Goal: Information Seeking & Learning: Learn about a topic

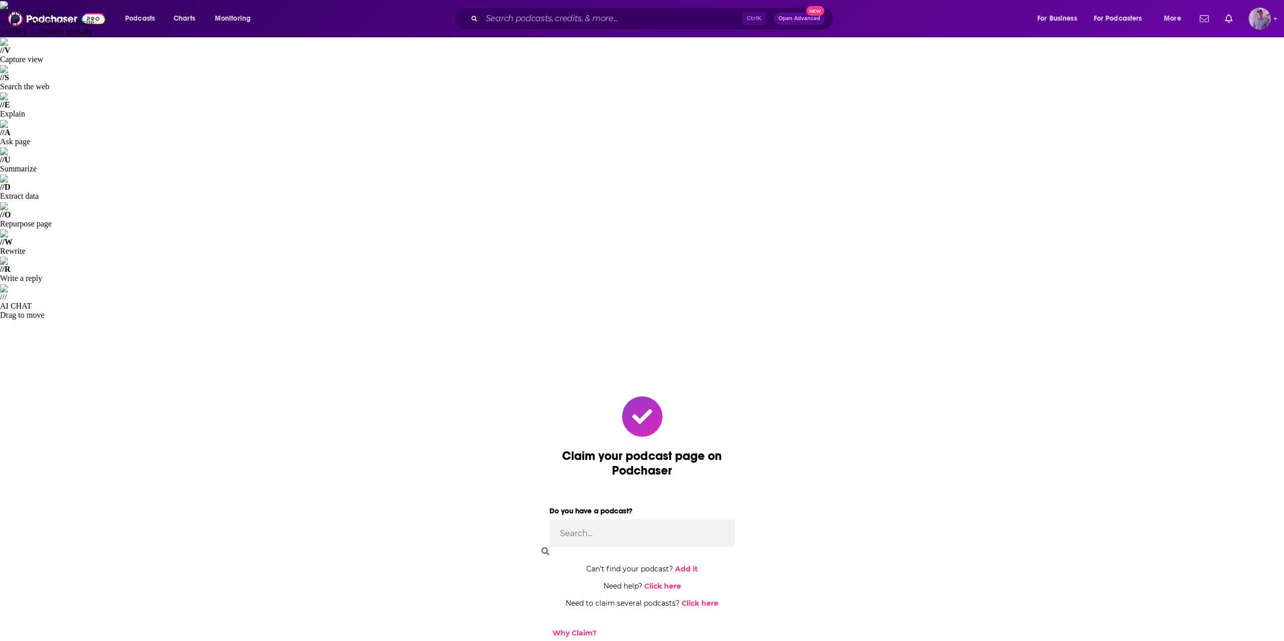
click at [1264, 22] on img "Logged in as JoshSBM" at bounding box center [1260, 19] width 22 height 22
click at [1205, 439] on span "My Podcasts" at bounding box center [1216, 443] width 39 height 8
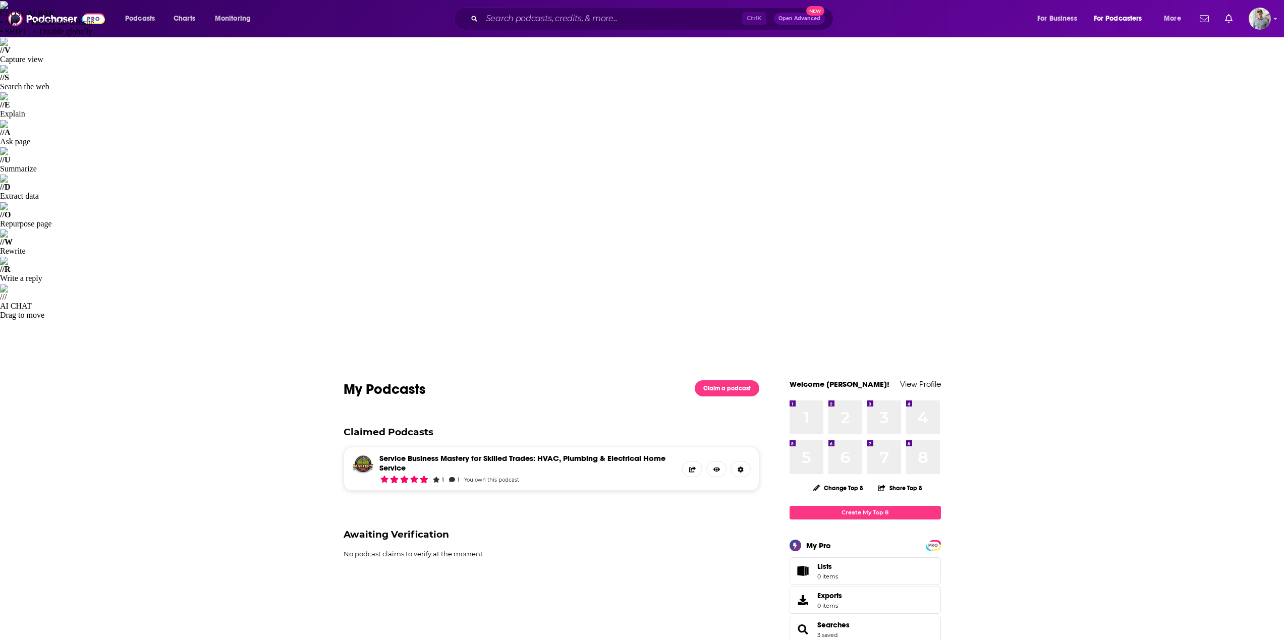
click at [465, 454] on link "Service Business Mastery for Skilled Trades: HVAC, Plumbing & Electrical Home S…" at bounding box center [528, 463] width 299 height 19
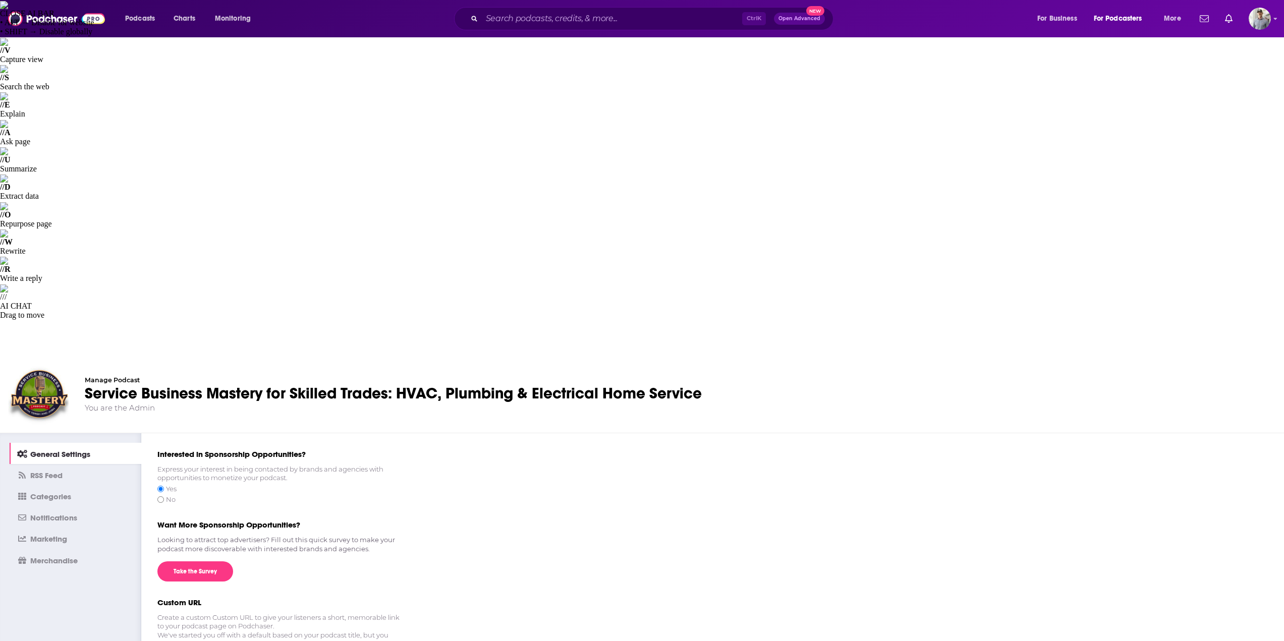
click at [49, 534] on span "Marketing" at bounding box center [48, 539] width 37 height 10
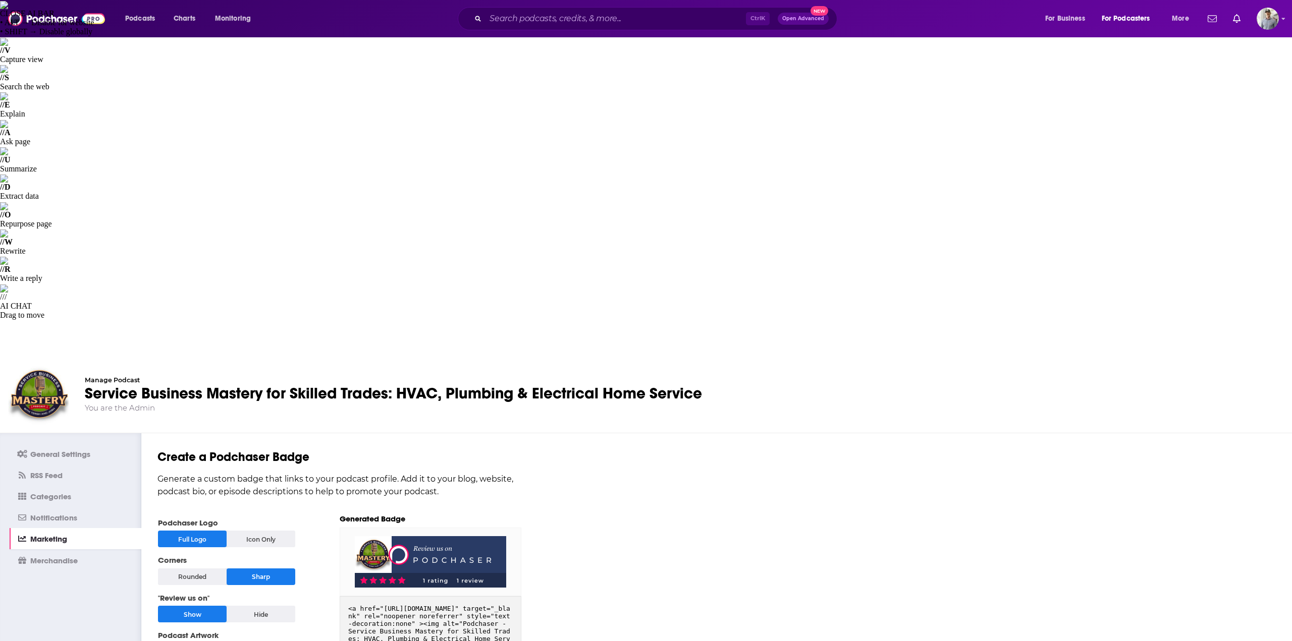
click at [58, 450] on span "General Settings" at bounding box center [60, 455] width 60 height 10
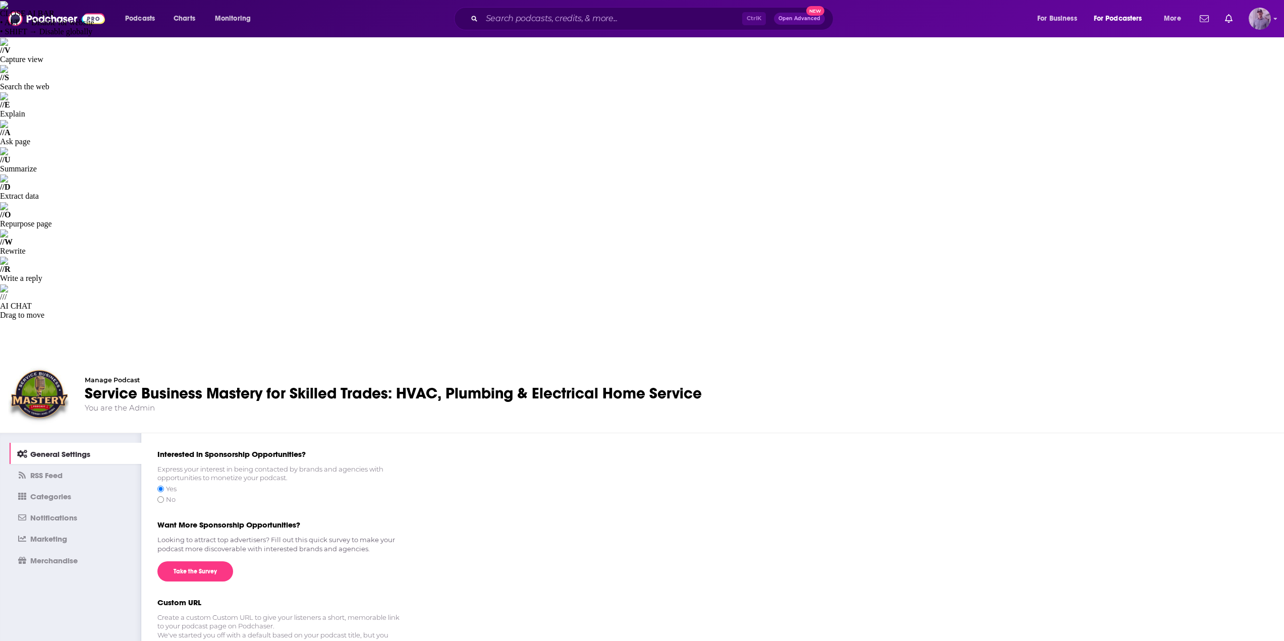
click at [1262, 19] on img "Logged in as JoshSBM" at bounding box center [1260, 19] width 22 height 22
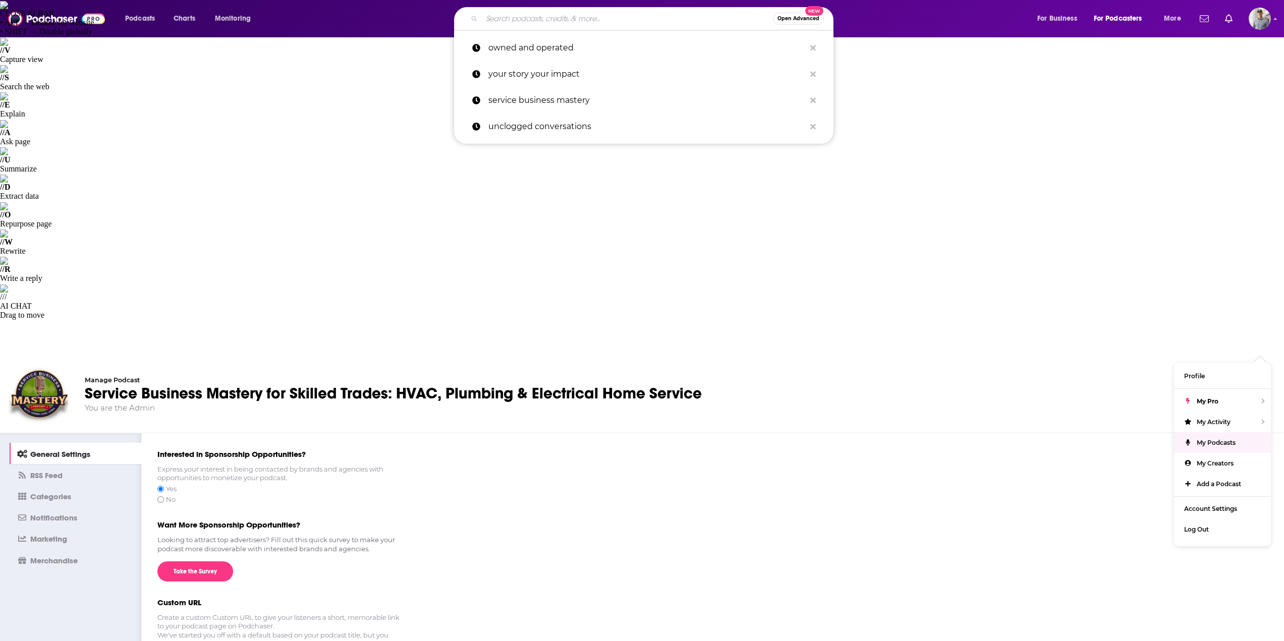
click at [617, 21] on input "Search podcasts, credits, & more..." at bounding box center [627, 19] width 291 height 16
click at [562, 91] on p "service business mastery" at bounding box center [646, 100] width 317 height 26
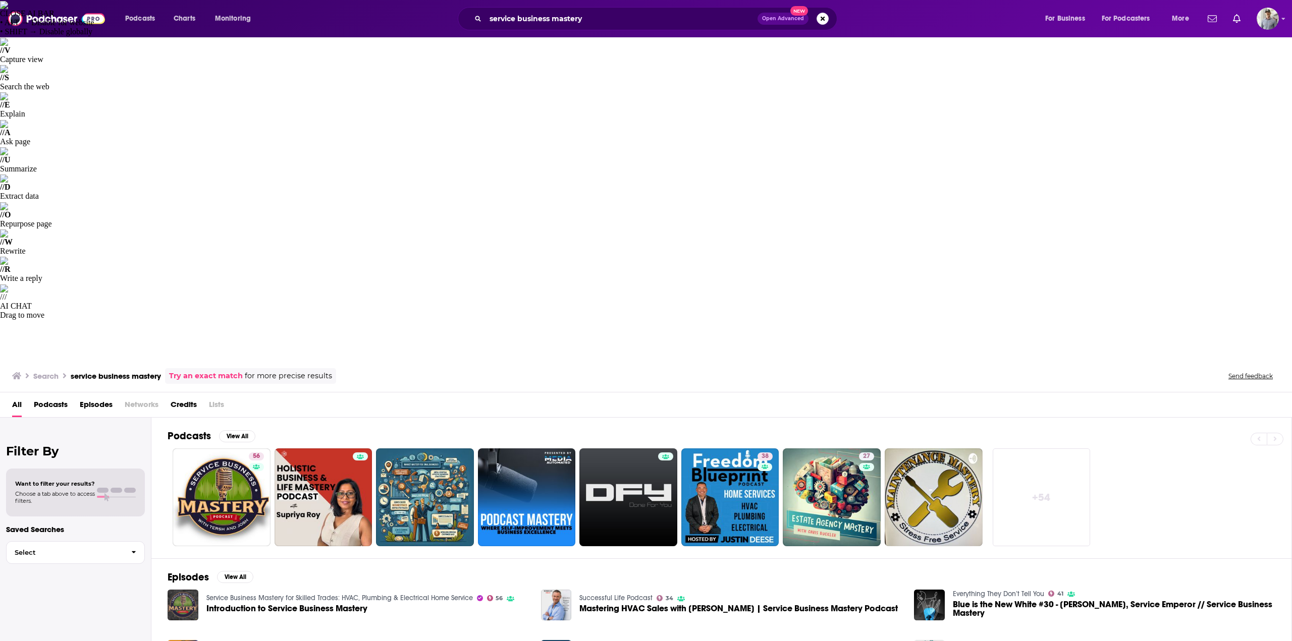
click at [274, 605] on span "Introduction to Service Business Mastery" at bounding box center [286, 609] width 161 height 9
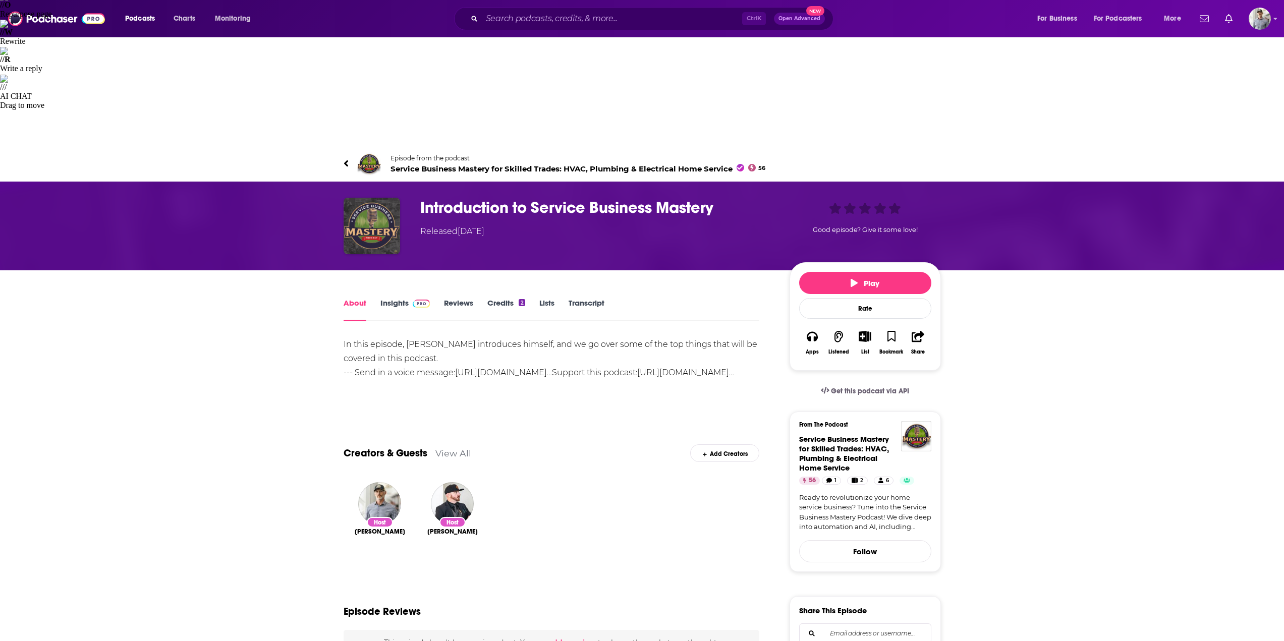
scroll to position [101, 0]
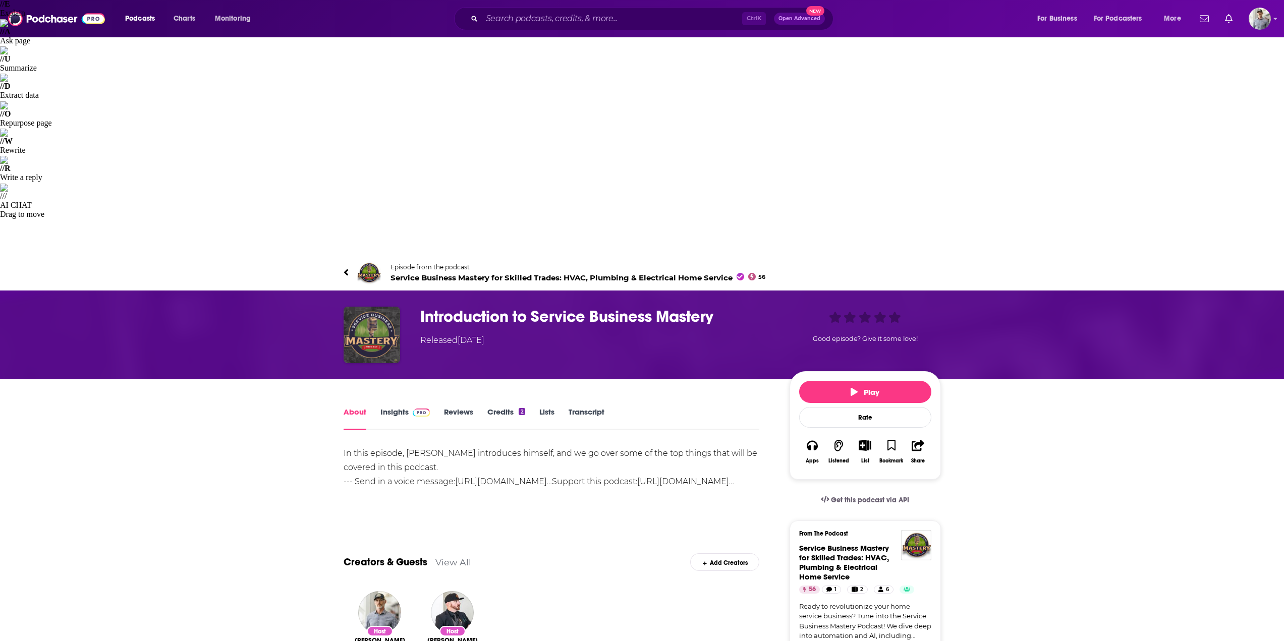
click at [456, 407] on link "Reviews" at bounding box center [458, 418] width 29 height 23
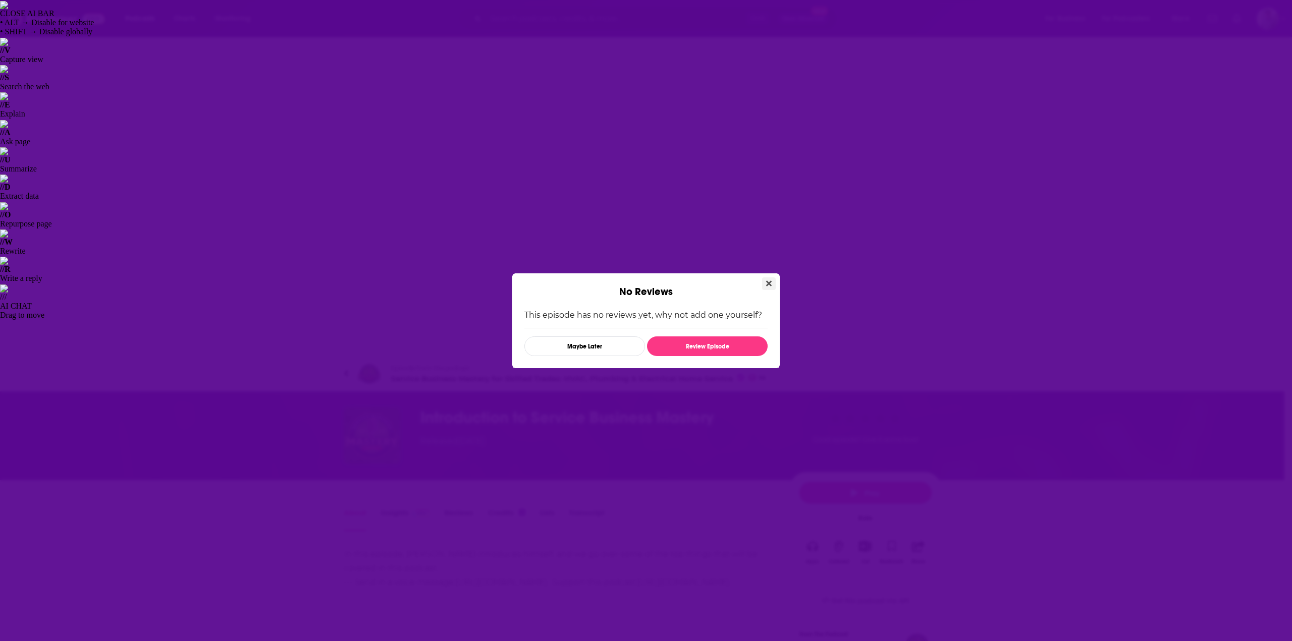
click at [769, 283] on icon "Close" at bounding box center [769, 284] width 6 height 6
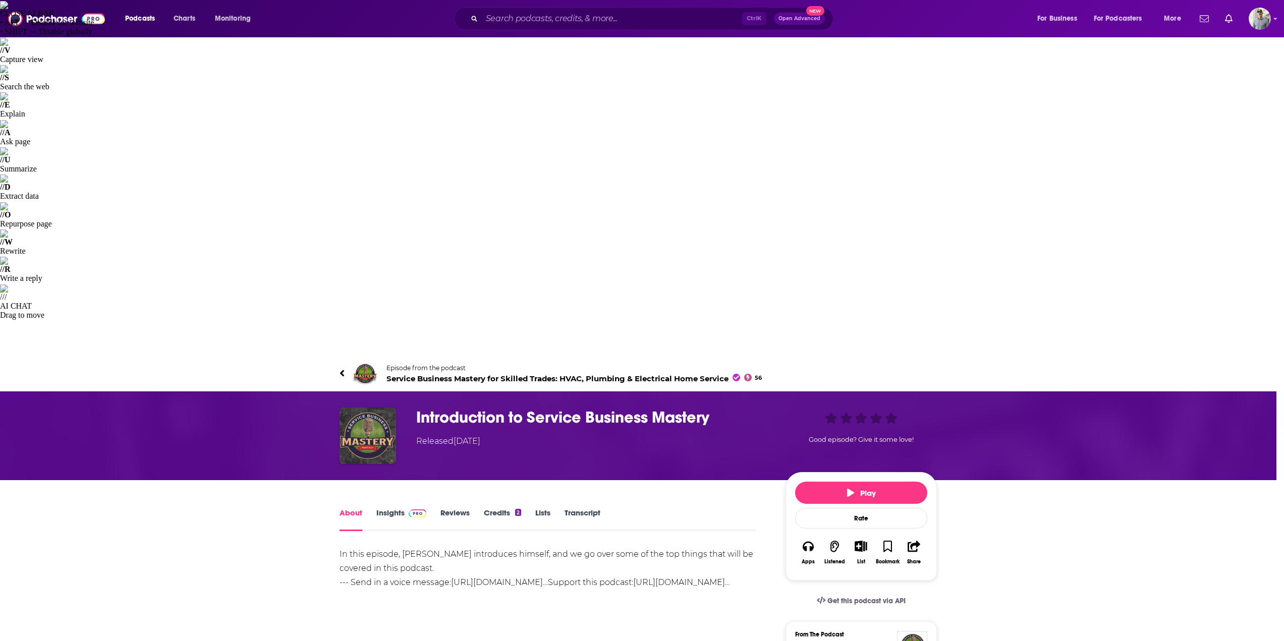
click at [413, 510] on img at bounding box center [418, 514] width 18 height 8
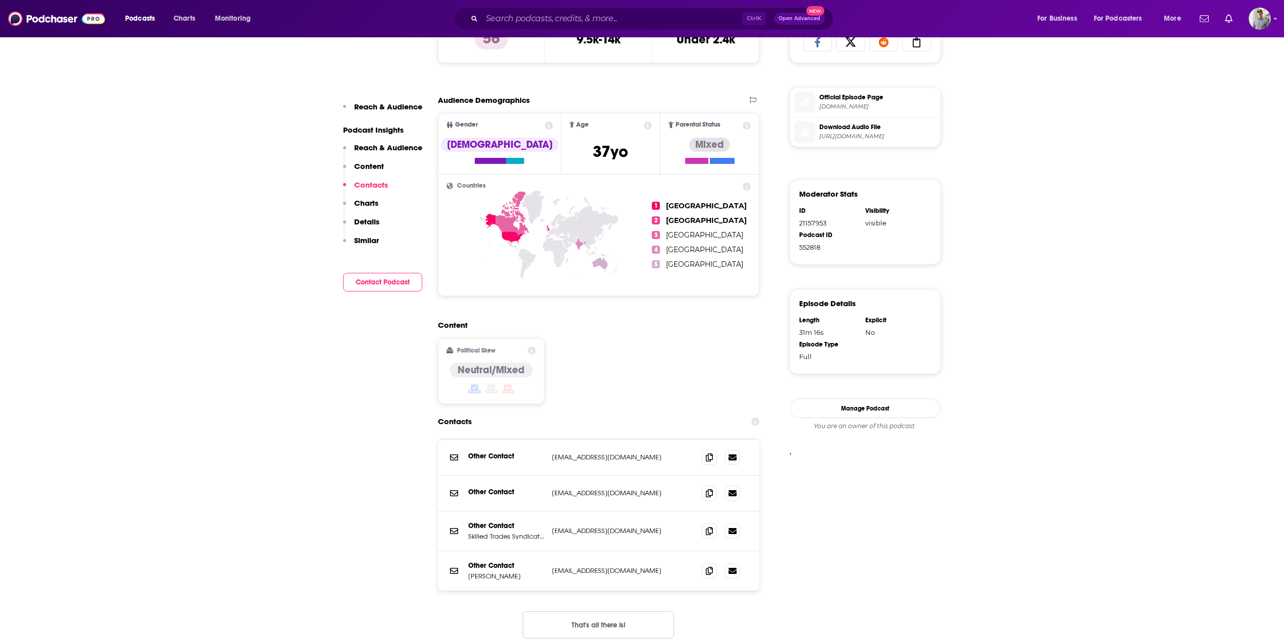
scroll to position [858, 0]
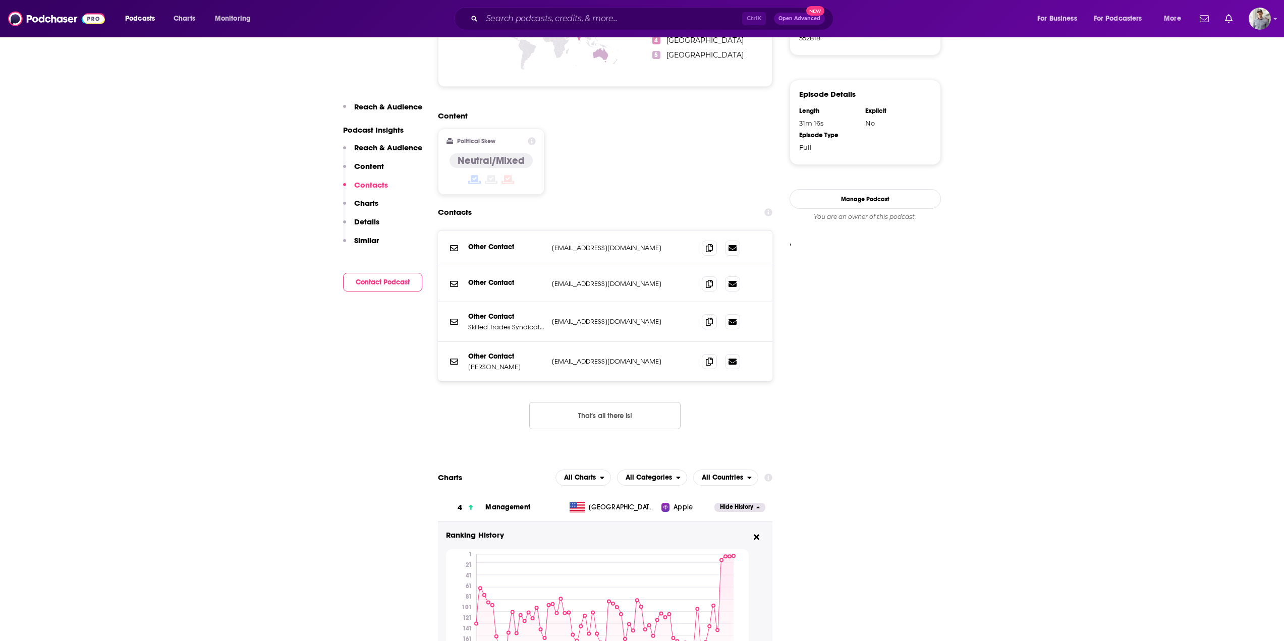
scroll to position [1060, 0]
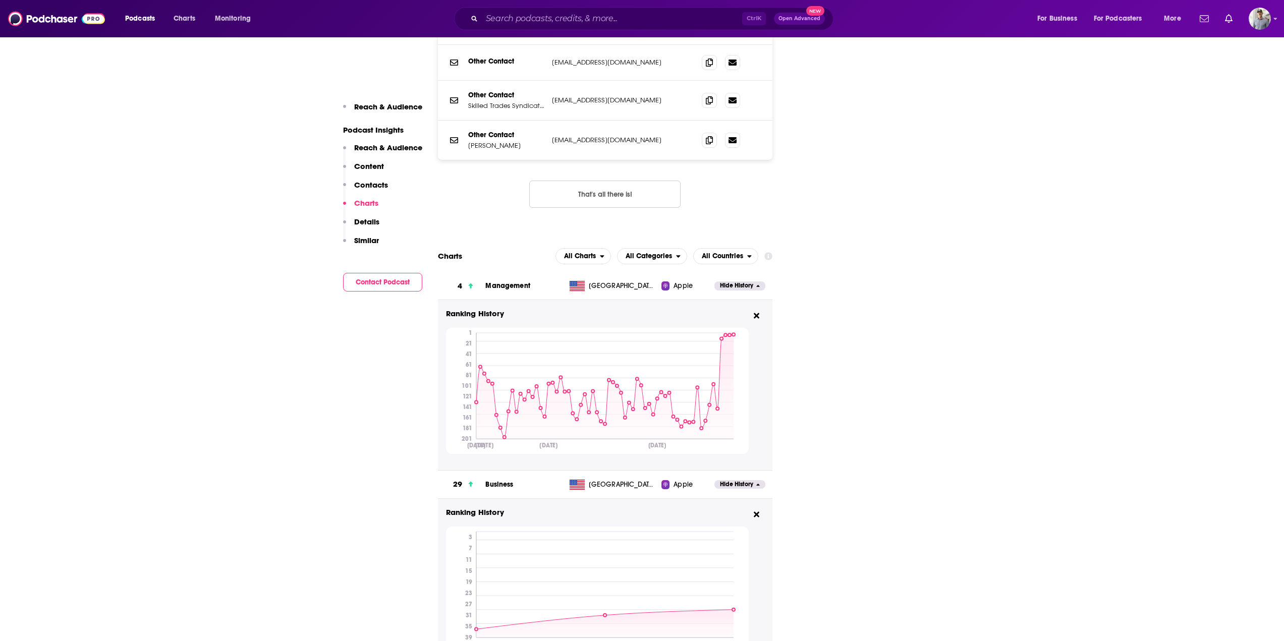
scroll to position [1262, 0]
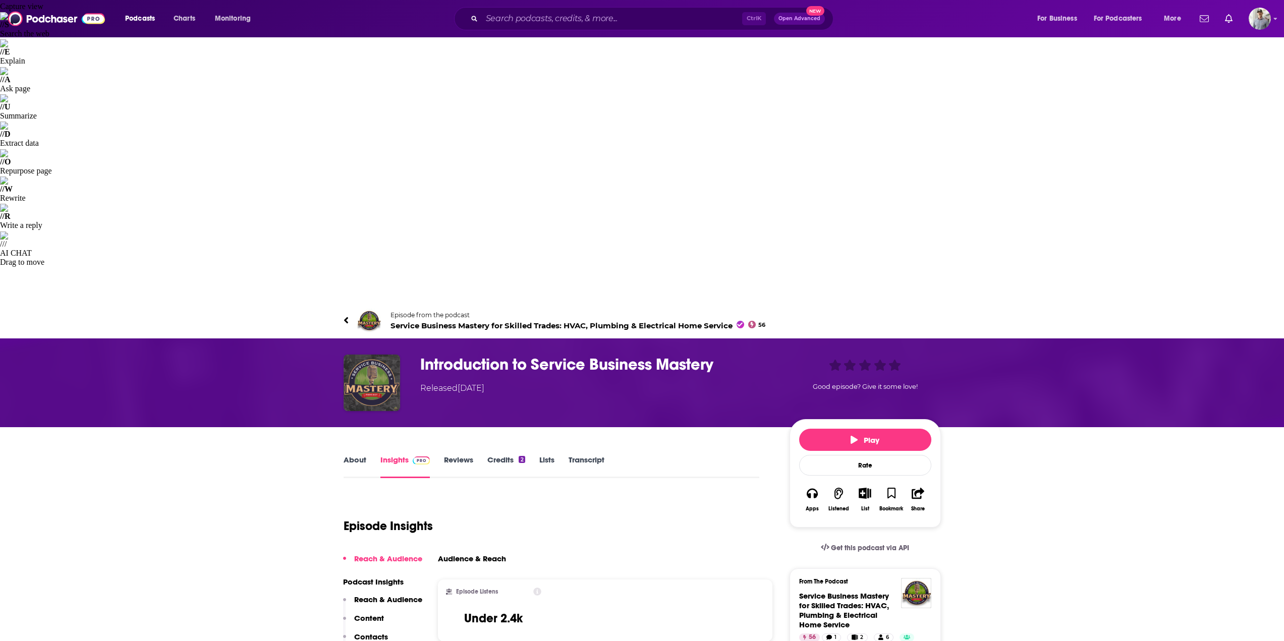
scroll to position [50, 0]
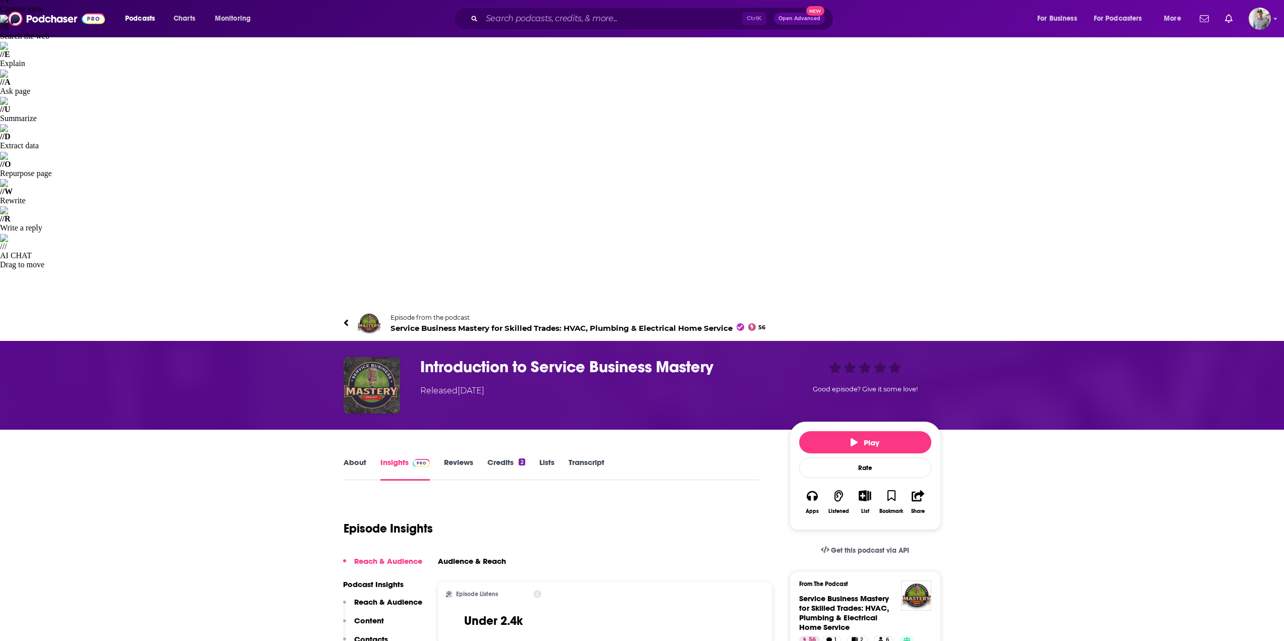
drag, startPoint x: 635, startPoint y: 497, endPoint x: 566, endPoint y: 495, distance: 68.7
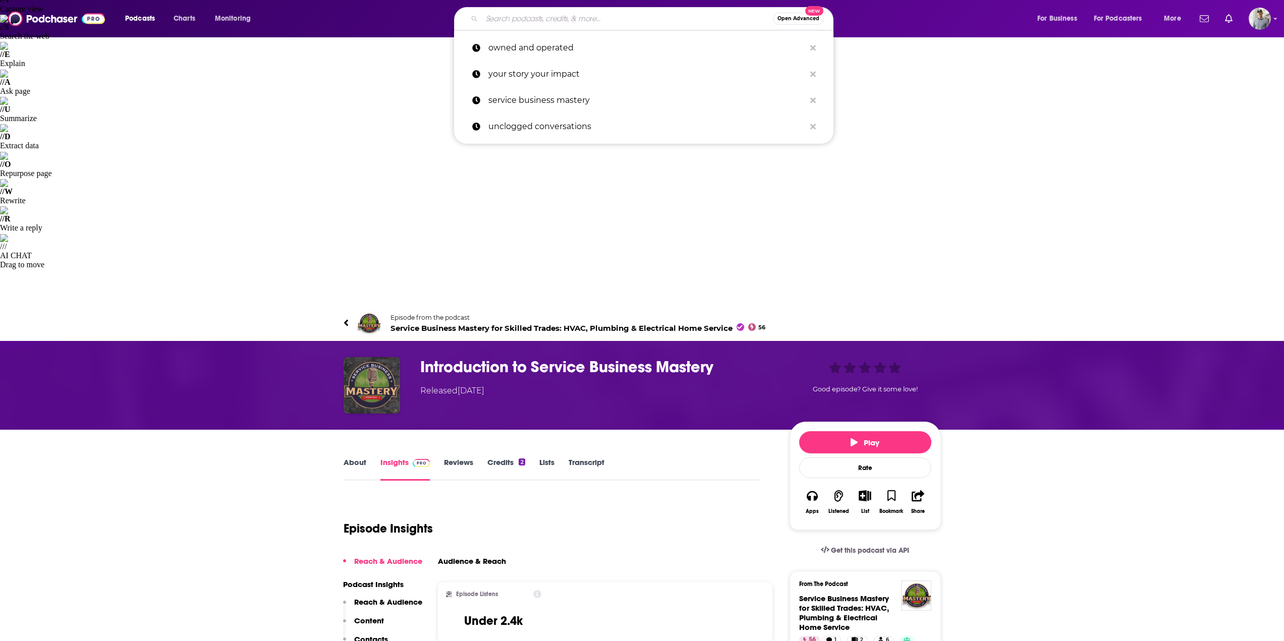
click at [527, 14] on input "Search podcasts, credits, & more..." at bounding box center [627, 19] width 291 height 16
click at [513, 54] on p "owned and operated" at bounding box center [646, 48] width 317 height 26
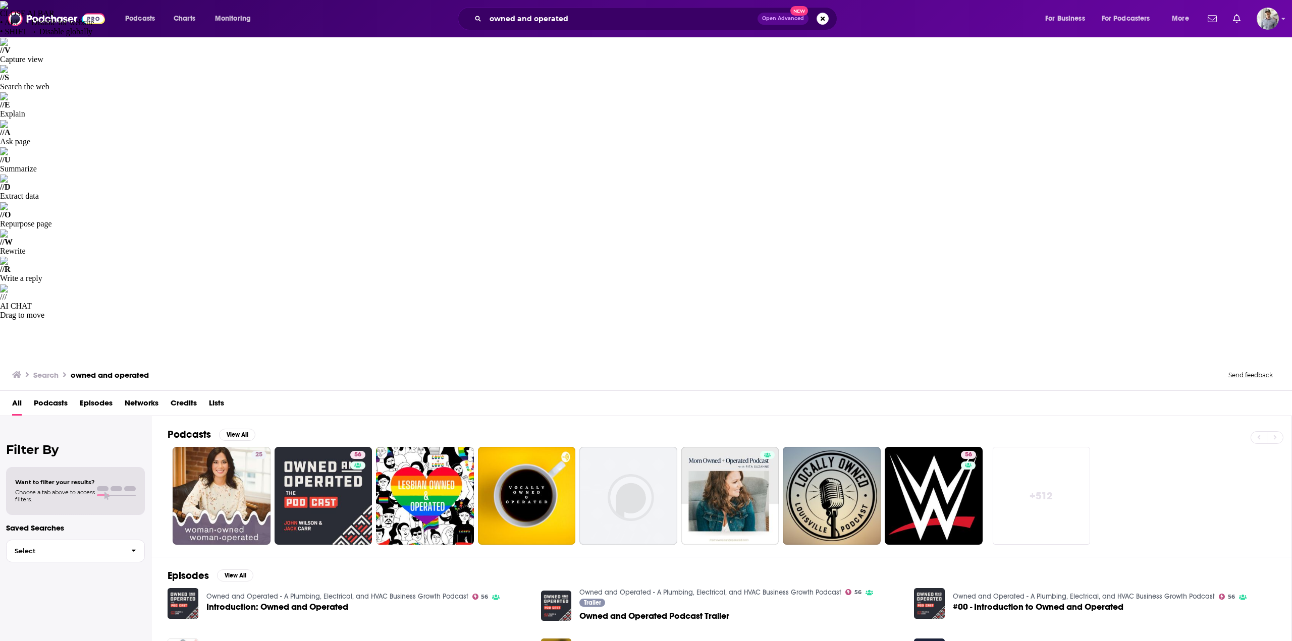
click at [258, 603] on span "Introduction: Owned and Operated" at bounding box center [277, 607] width 142 height 9
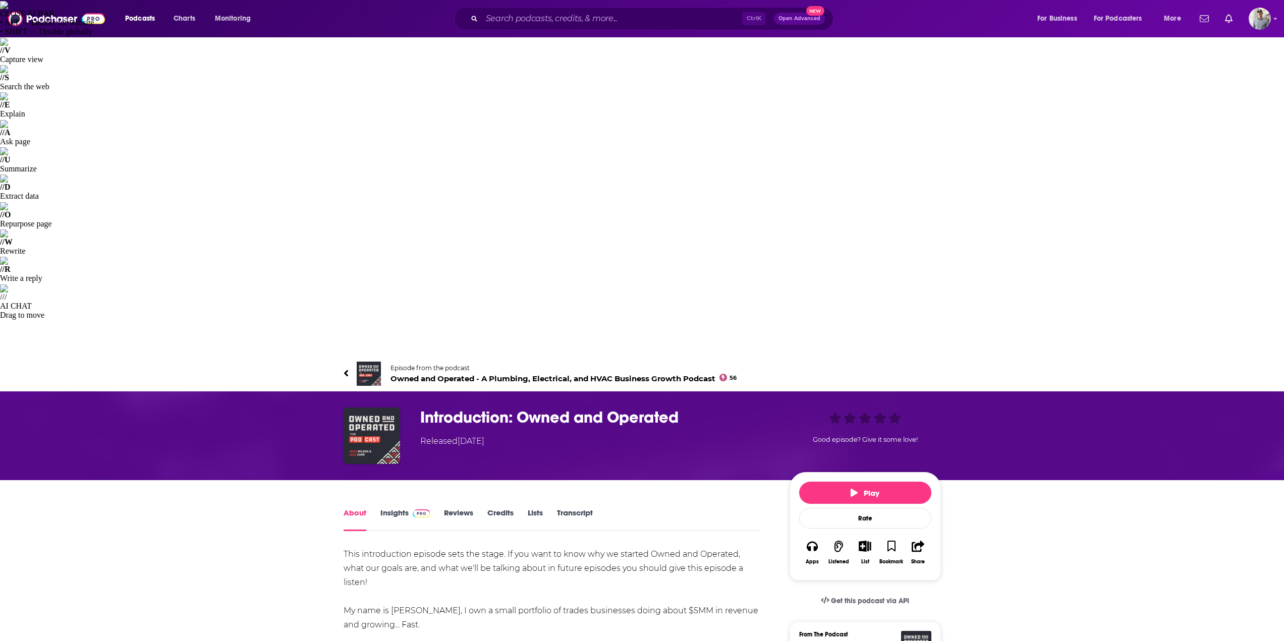
click at [405, 508] on link "Insights" at bounding box center [405, 519] width 50 height 23
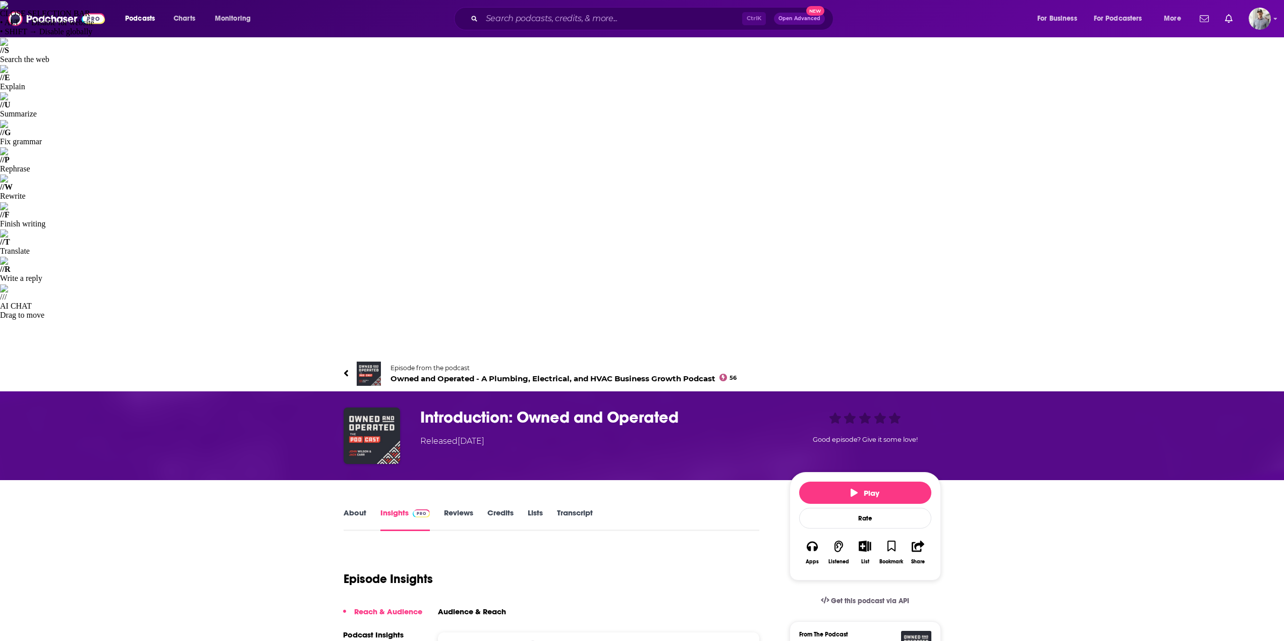
drag, startPoint x: 622, startPoint y: 548, endPoint x: 580, endPoint y: 547, distance: 42.4
drag, startPoint x: 527, startPoint y: 355, endPoint x: 454, endPoint y: 356, distance: 73.2
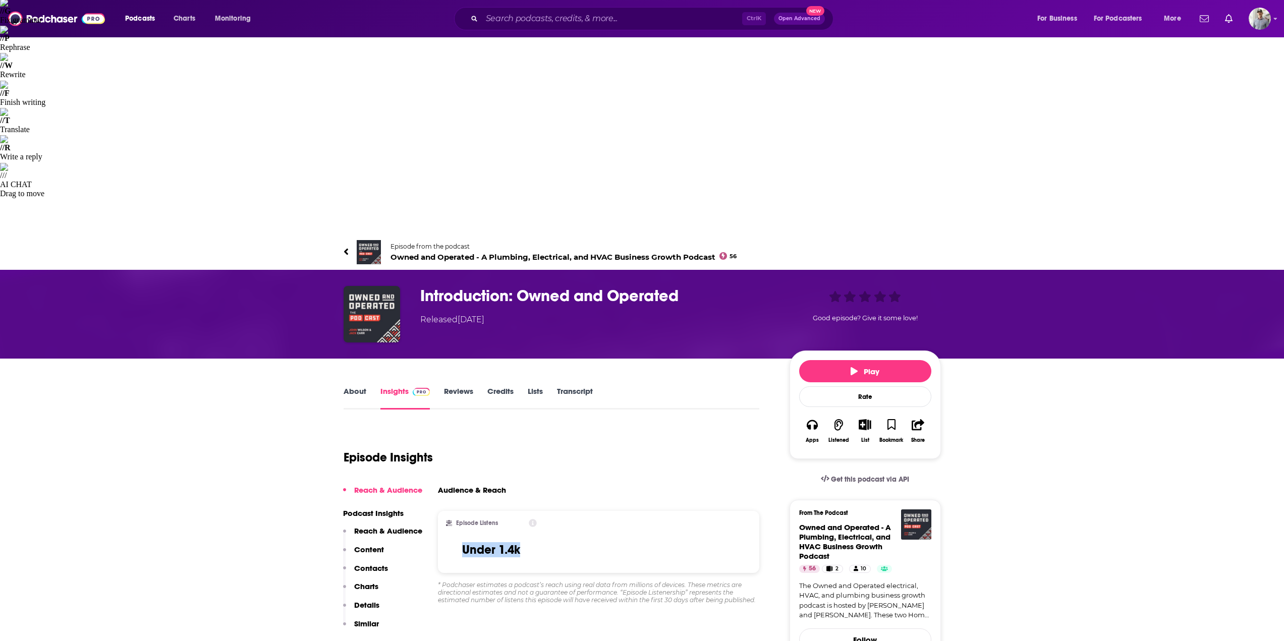
scroll to position [151, 0]
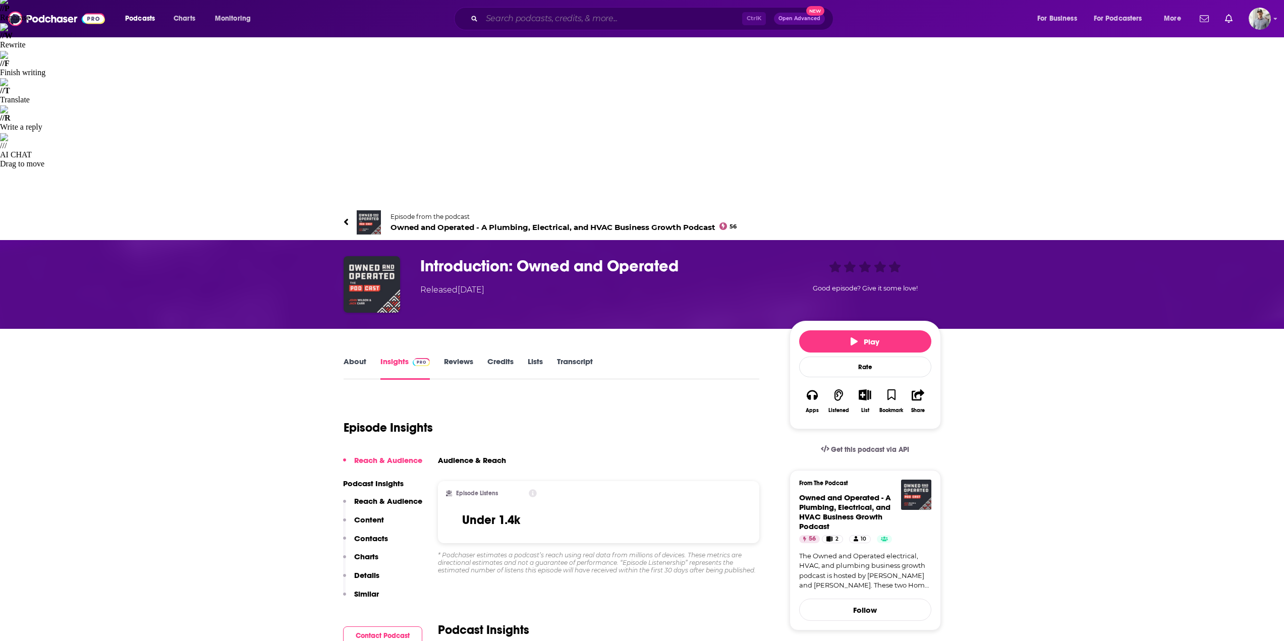
click at [551, 14] on input "Search podcasts, credits, & more..." at bounding box center [612, 19] width 260 height 16
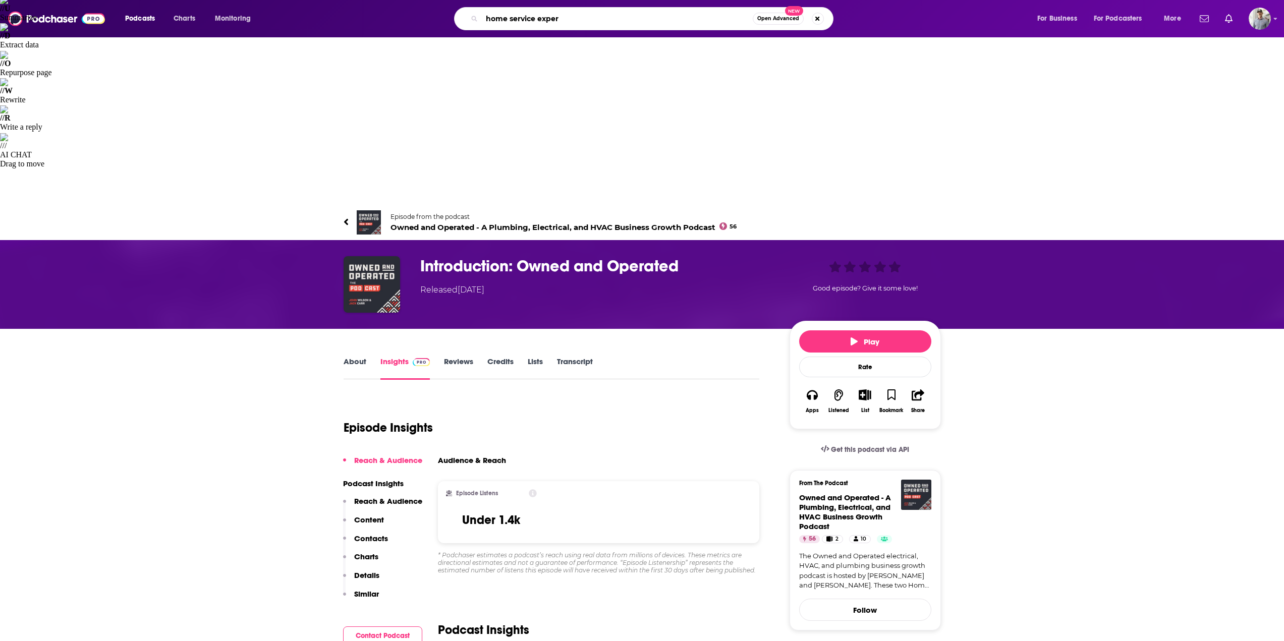
type input "home service expert"
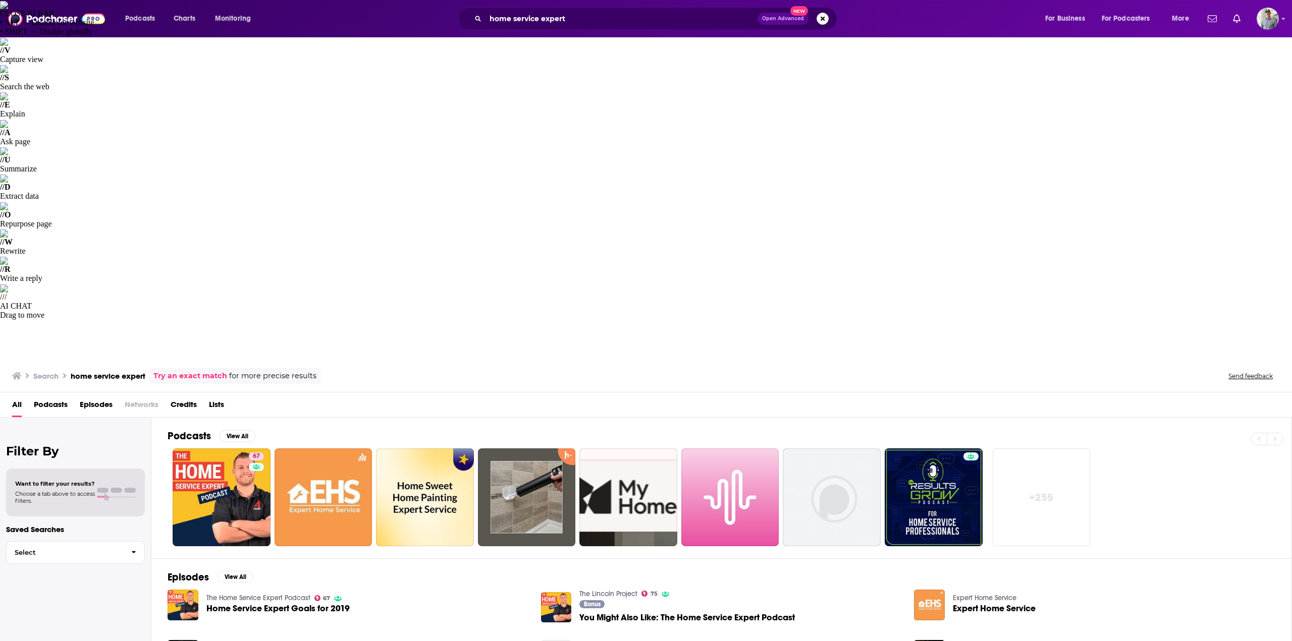
click at [239, 605] on span "Home Service Expert Goals for 2019" at bounding box center [277, 609] width 143 height 9
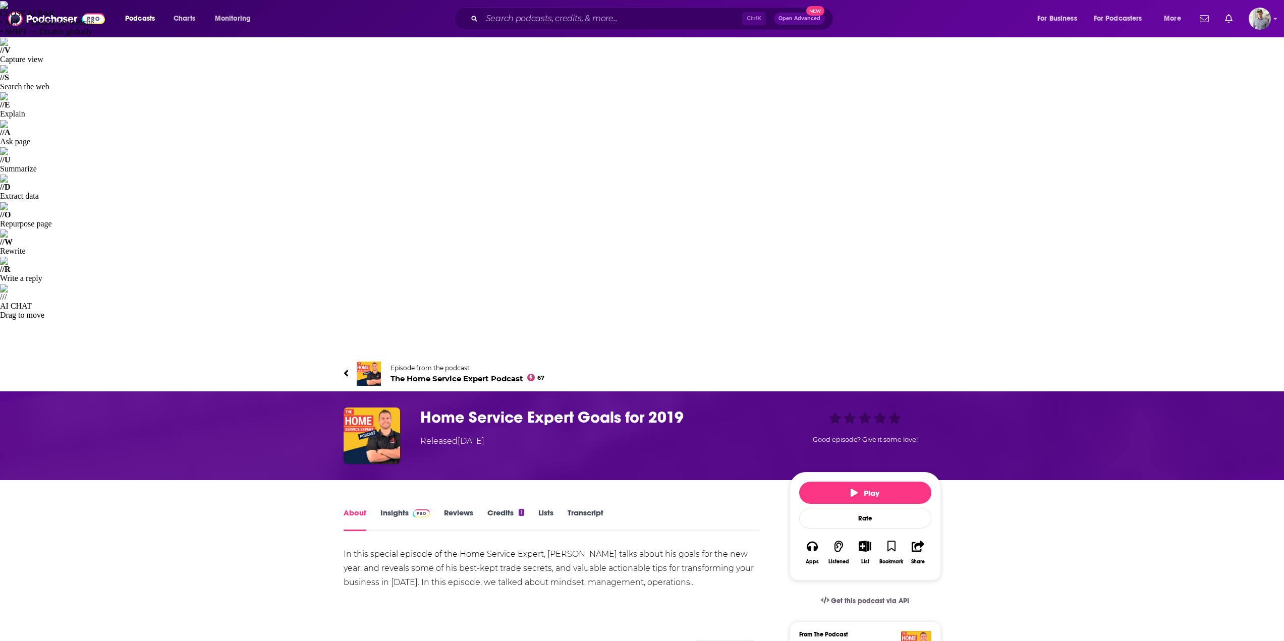
click at [414, 510] on img at bounding box center [422, 514] width 18 height 8
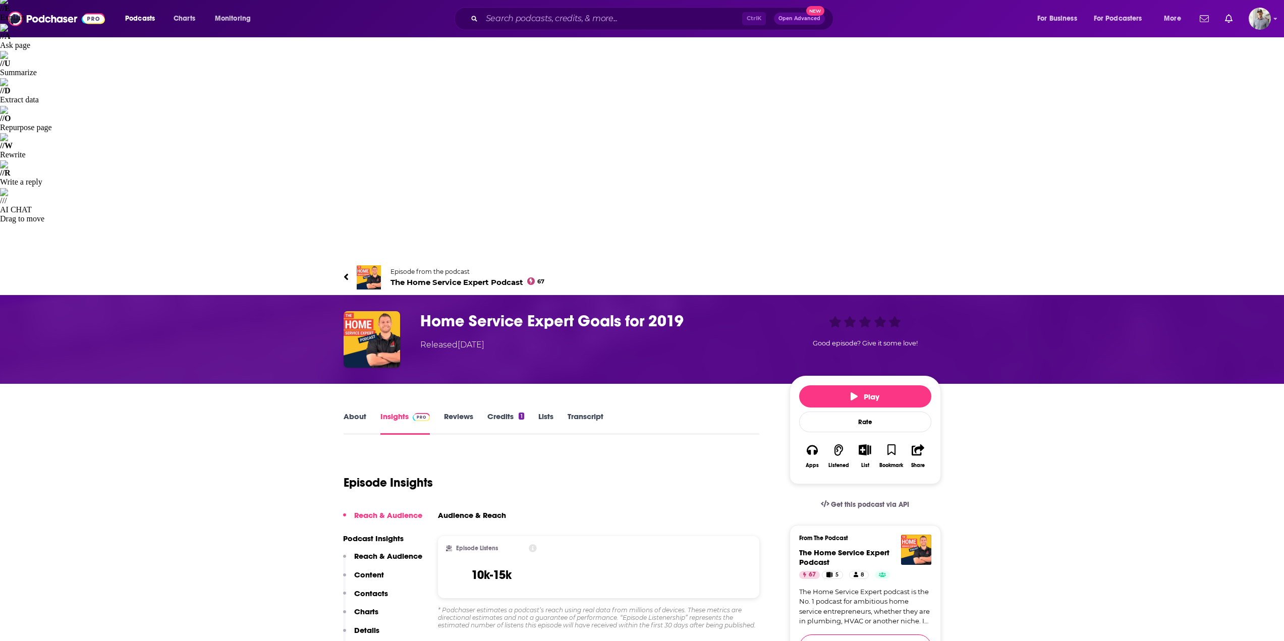
scroll to position [101, 0]
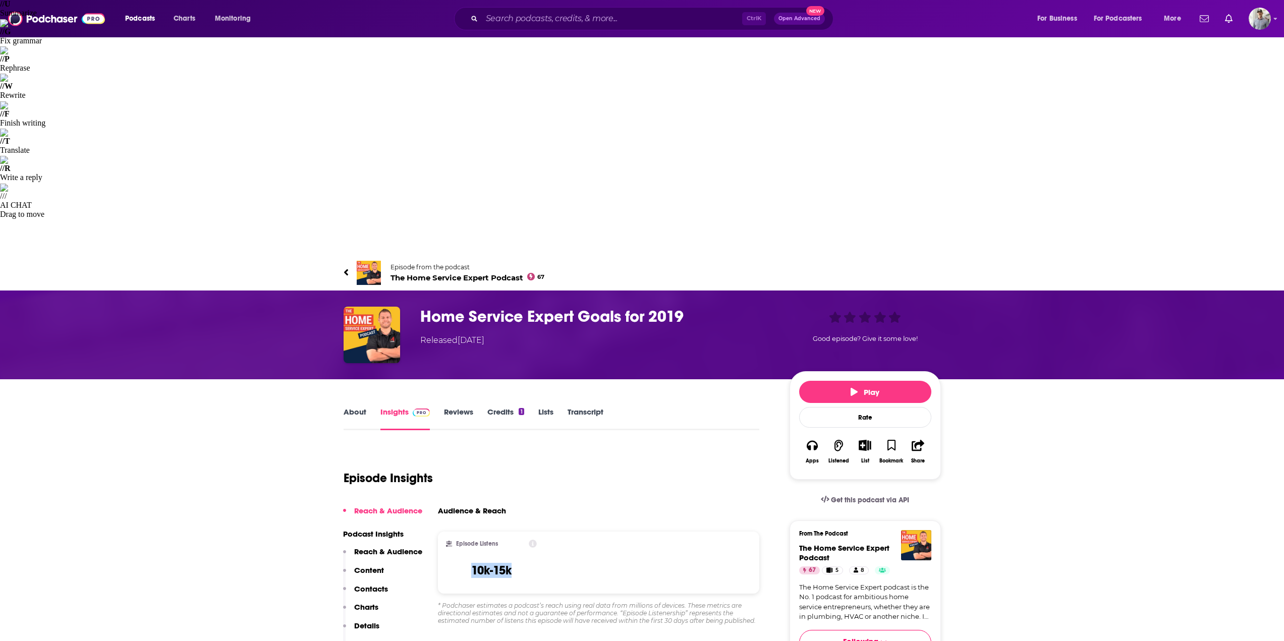
drag, startPoint x: 516, startPoint y: 253, endPoint x: 467, endPoint y: 253, distance: 48.9
click at [467, 540] on div "Episode Listens 10k-15k" at bounding box center [491, 563] width 91 height 46
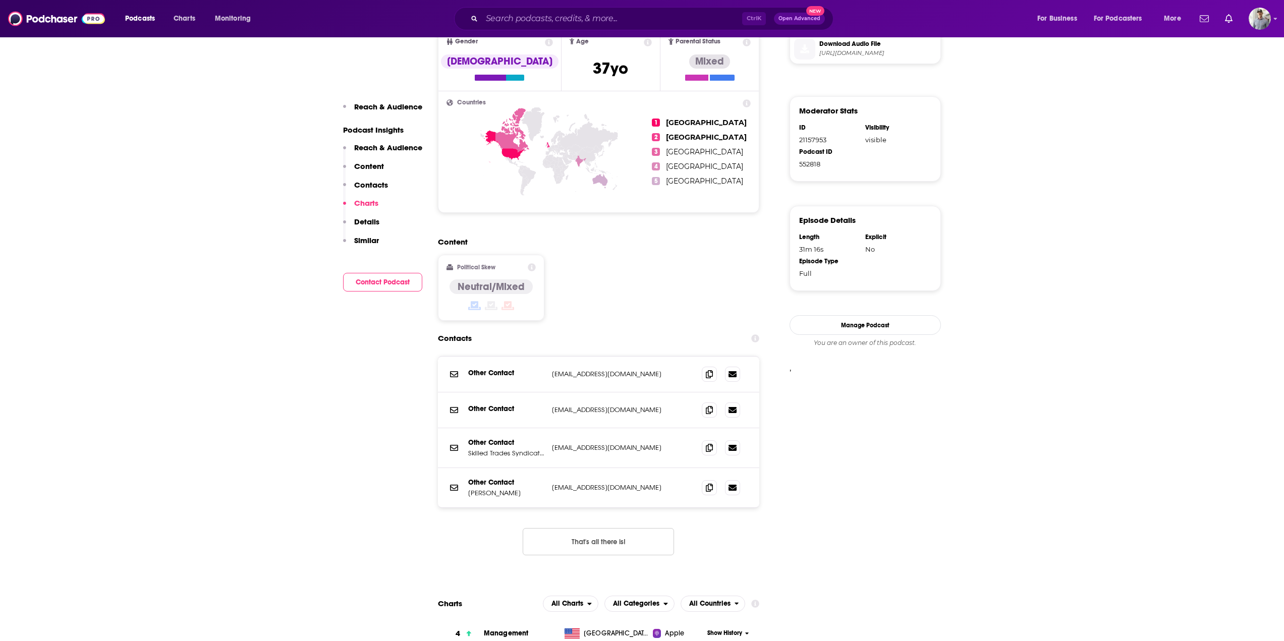
scroll to position [908, 0]
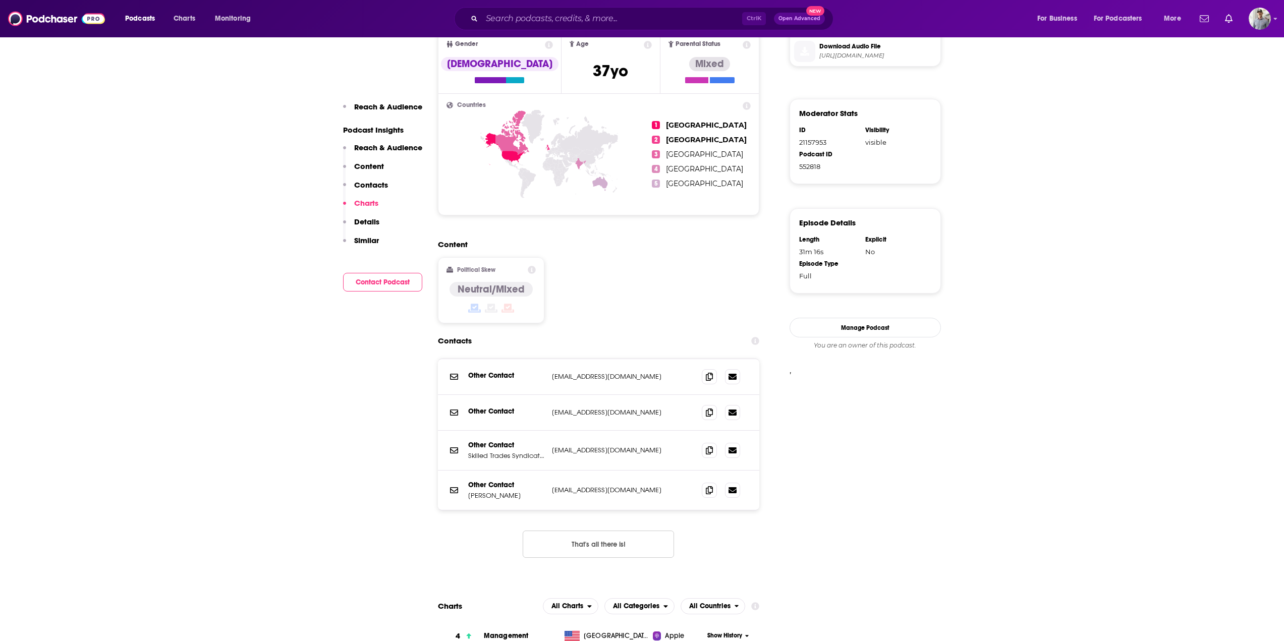
click at [743, 632] on button "Show History" at bounding box center [728, 636] width 48 height 9
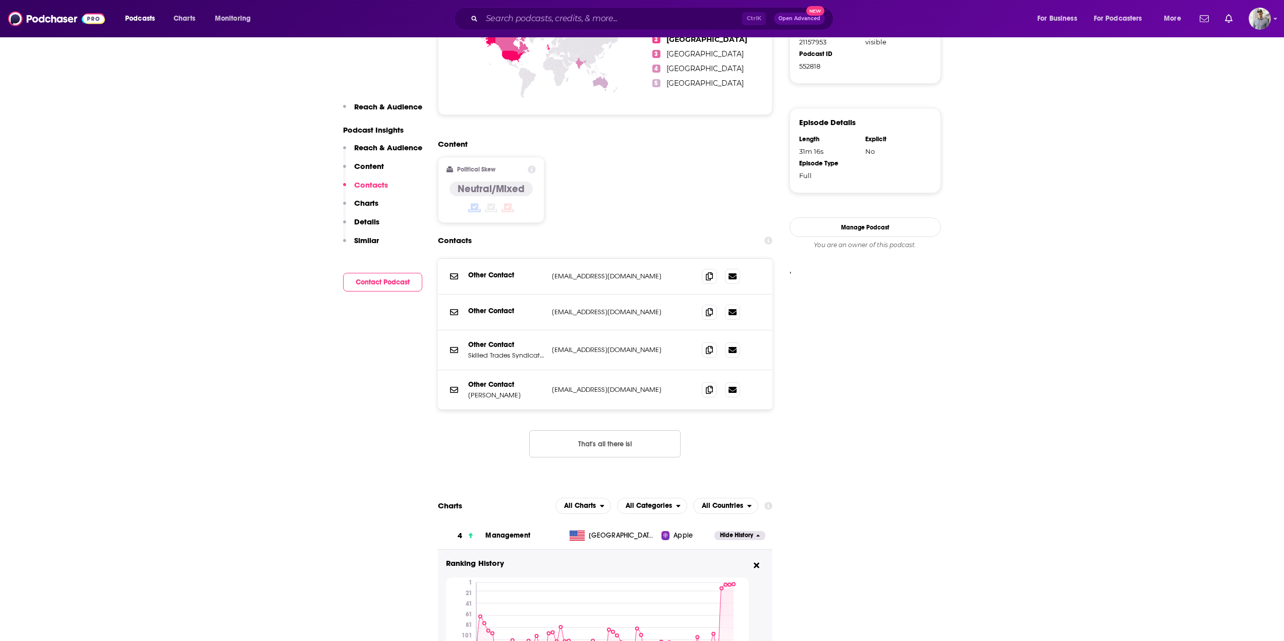
scroll to position [1009, 0]
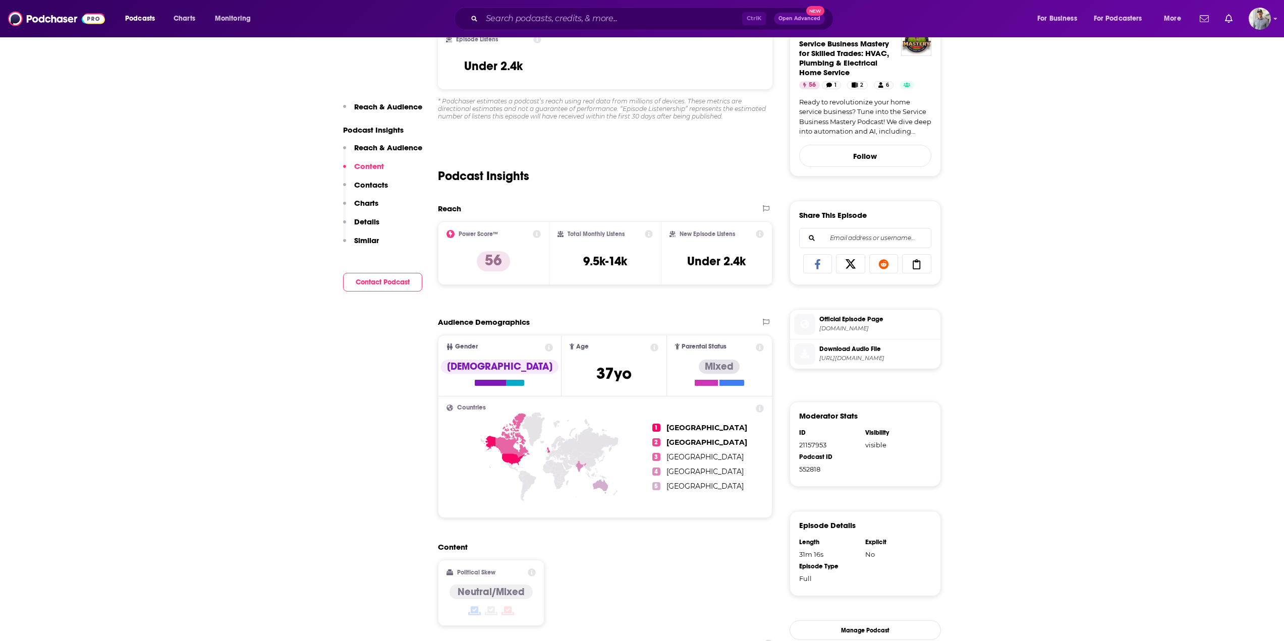
scroll to position [353, 0]
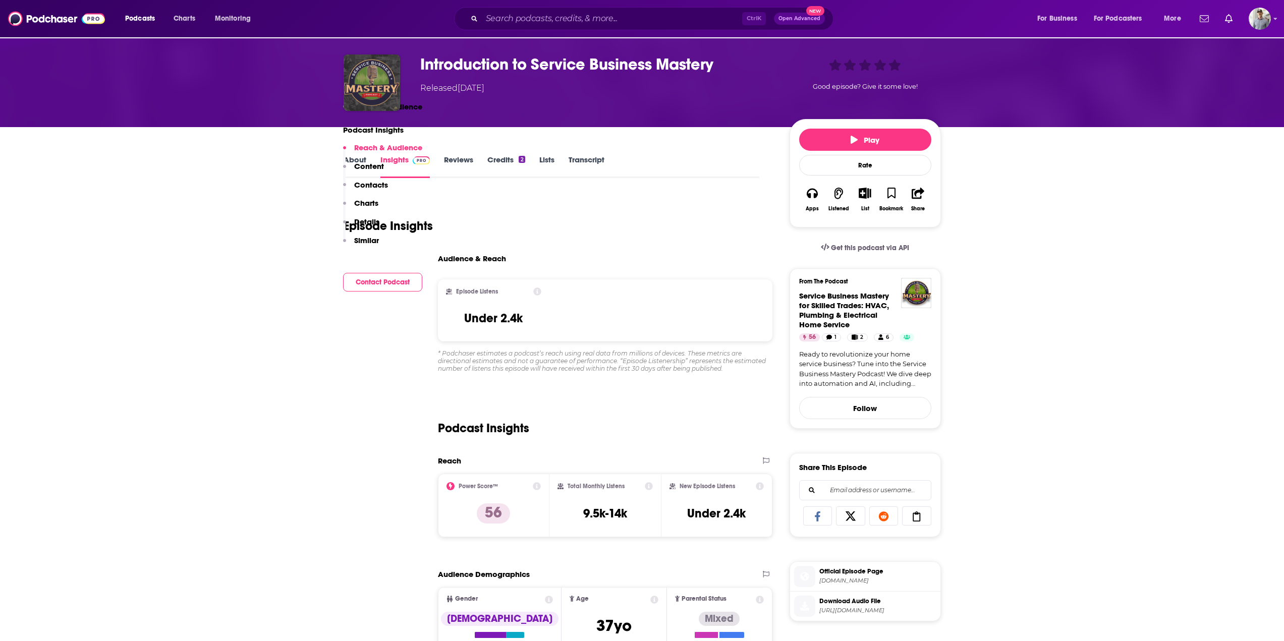
click at [535, 482] on icon at bounding box center [537, 486] width 8 height 8
click at [625, 397] on div "Podcast Insights" at bounding box center [605, 422] width 335 height 51
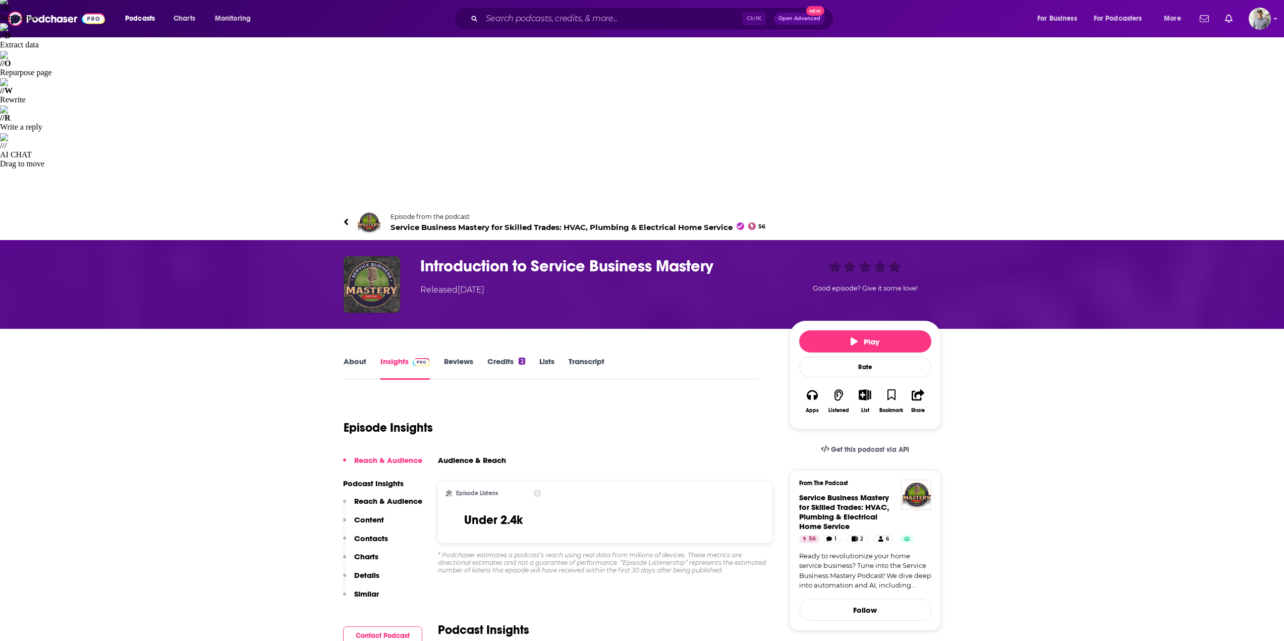
scroll to position [0, 0]
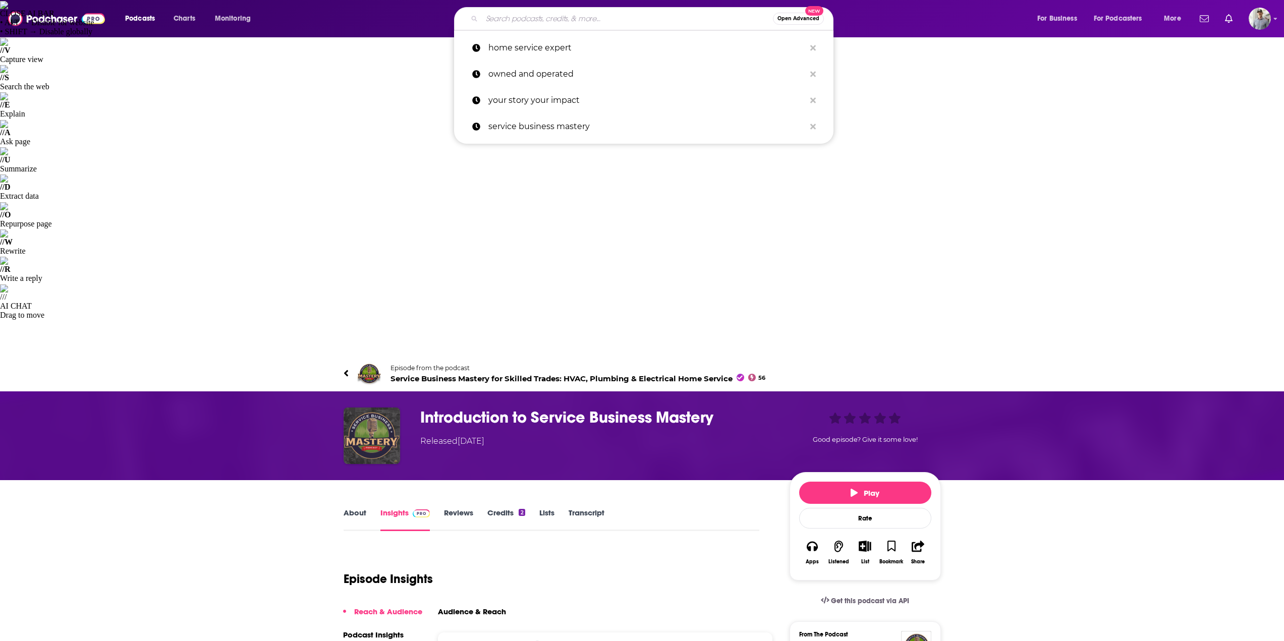
click at [604, 23] on input "Search podcasts, credits, & more..." at bounding box center [627, 19] width 291 height 16
click at [525, 72] on p "owned and operated" at bounding box center [646, 74] width 317 height 26
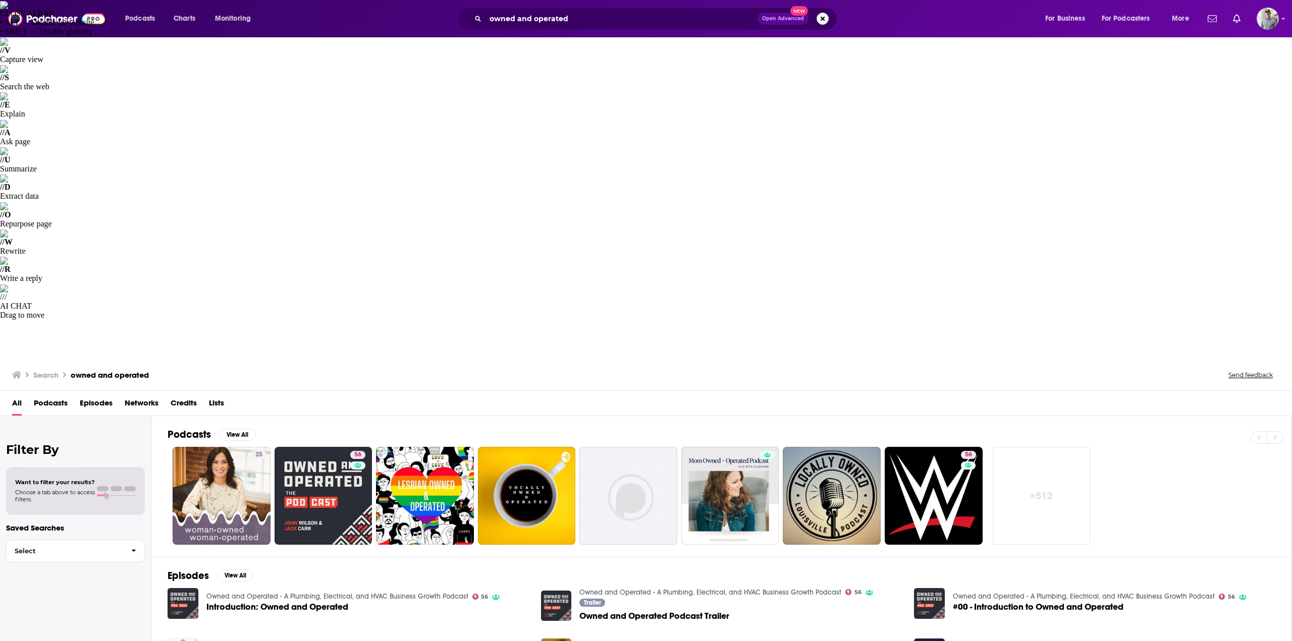
click at [245, 603] on span "Introduction: Owned and Operated" at bounding box center [277, 607] width 142 height 9
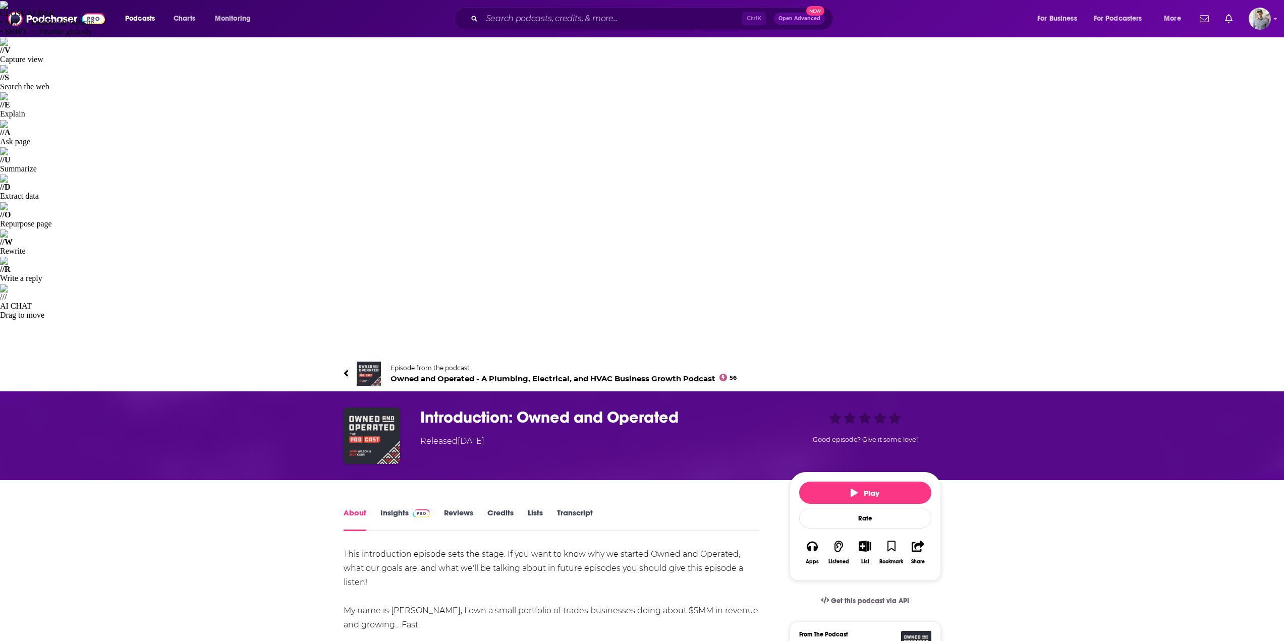
click at [393, 508] on link "Insights" at bounding box center [405, 519] width 50 height 23
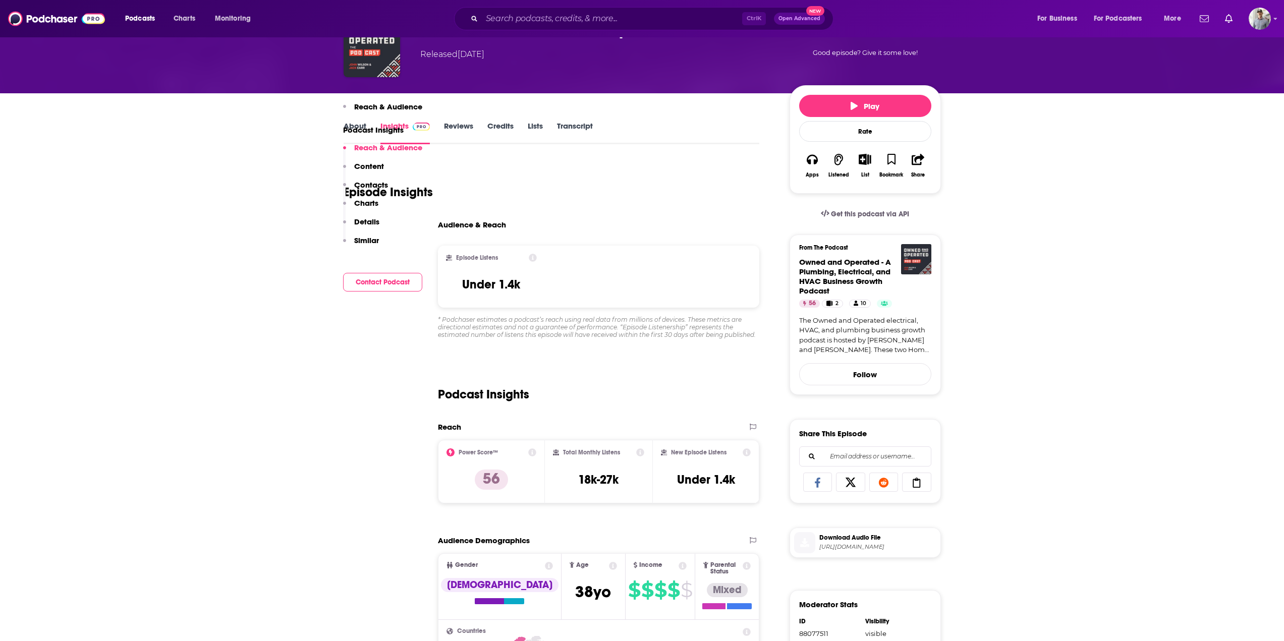
scroll to position [252, 0]
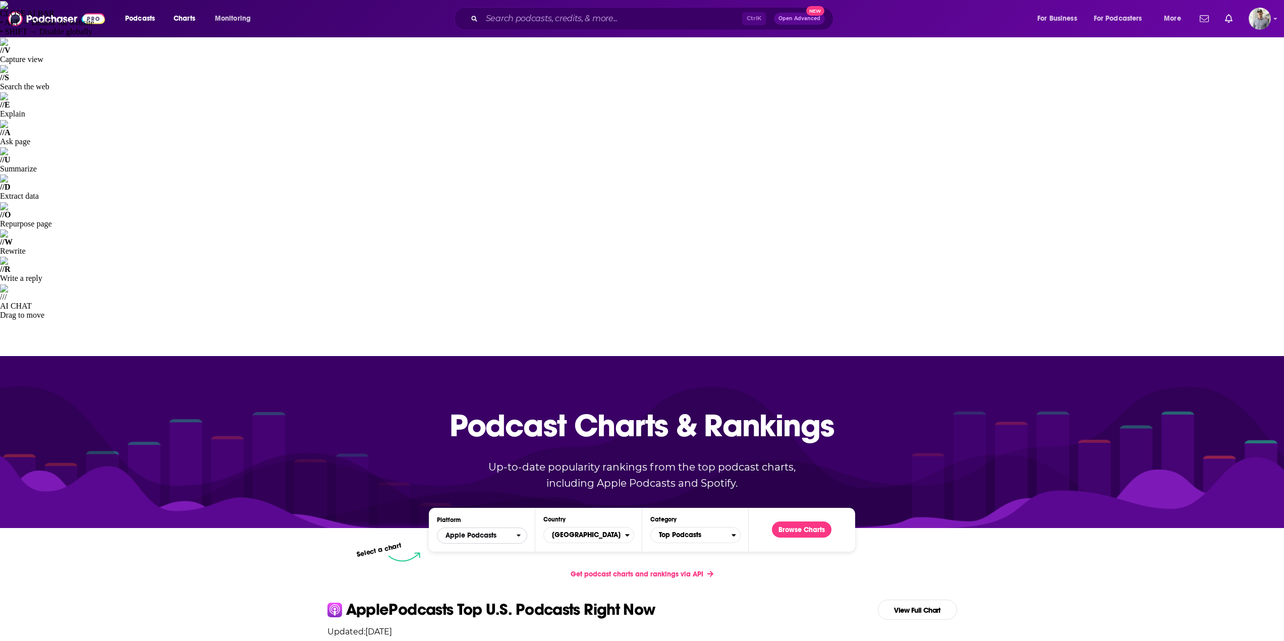
click at [501, 527] on span "Apple Podcasts" at bounding box center [477, 535] width 79 height 17
click at [700, 527] on span "Top Podcasts" at bounding box center [691, 535] width 81 height 17
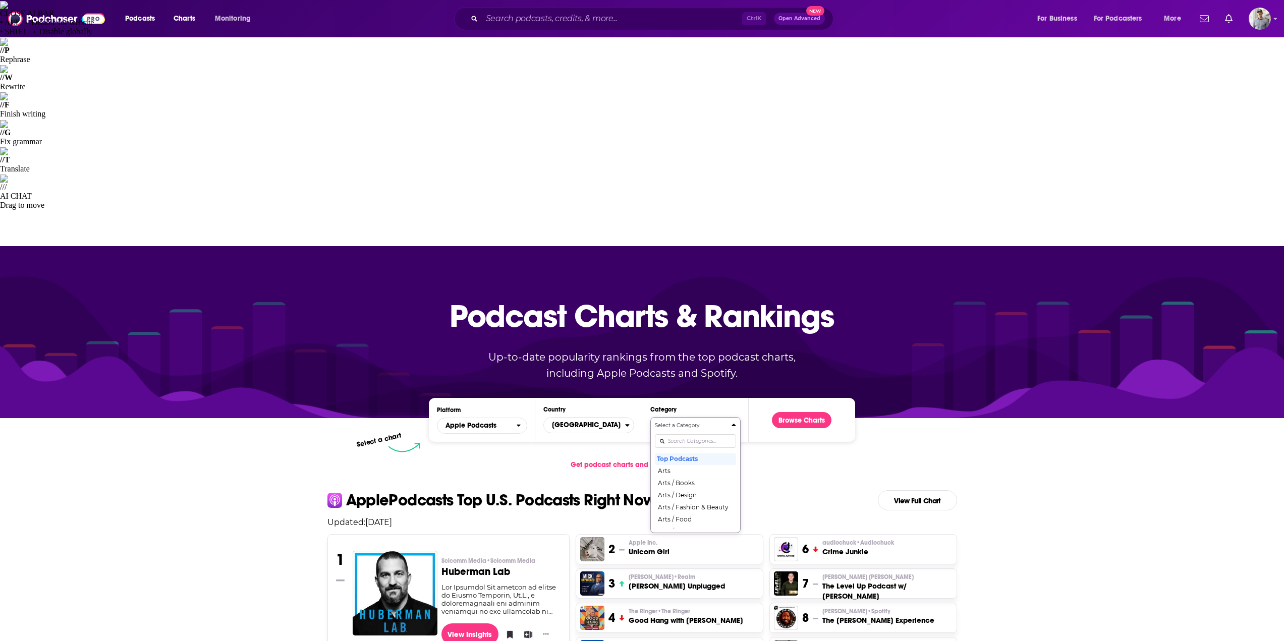
click at [689, 434] on input "Categories" at bounding box center [695, 441] width 81 height 14
type input "manag"
click at [692, 453] on button "Business / Management" at bounding box center [695, 459] width 81 height 12
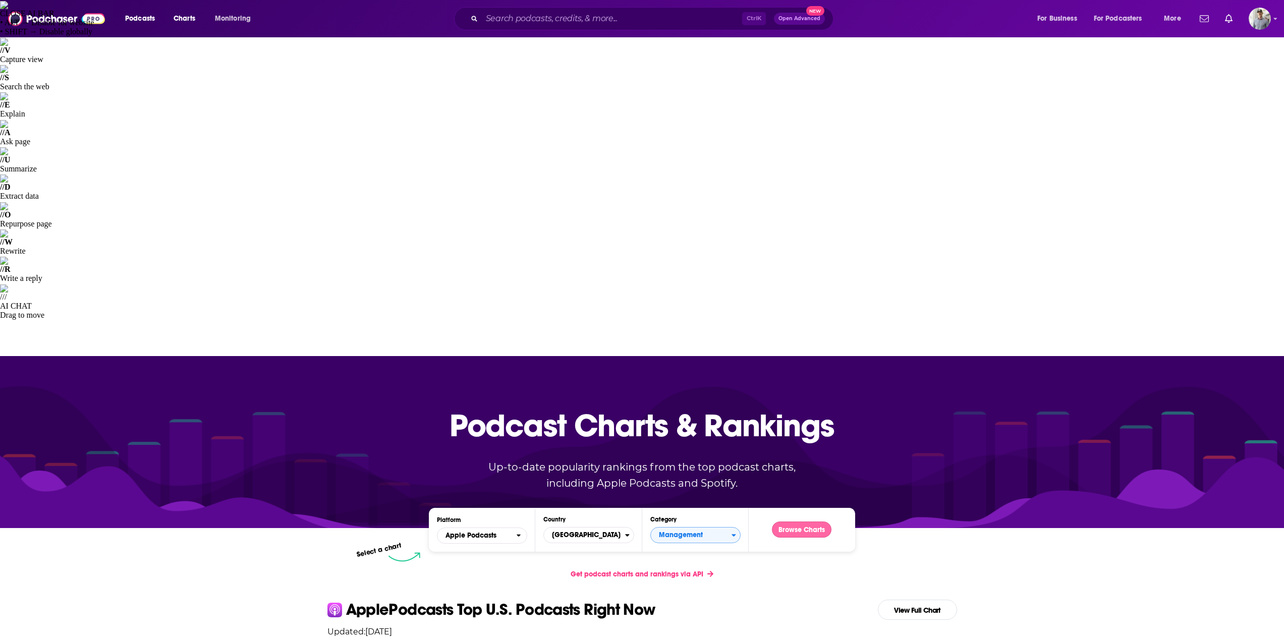
click at [788, 522] on button "Browse Charts" at bounding box center [802, 530] width 60 height 16
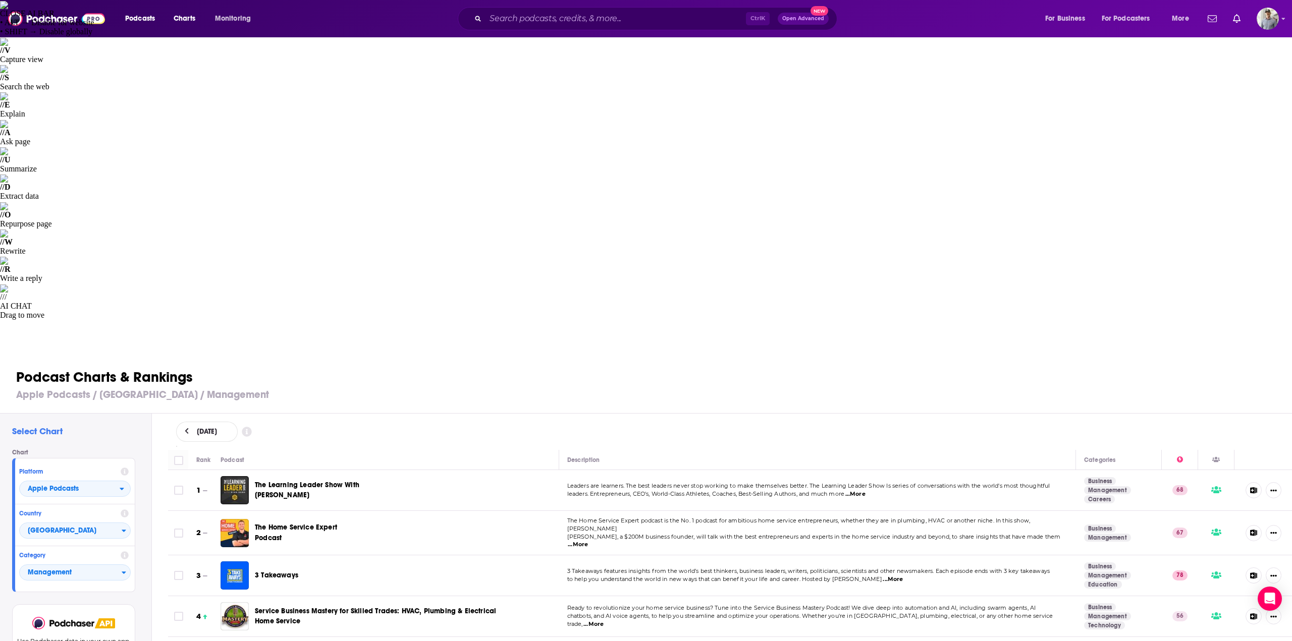
click at [412, 389] on h3 "Apple Podcasts / United States / Management" at bounding box center [650, 395] width 1268 height 13
